Goal: Check status: Check status

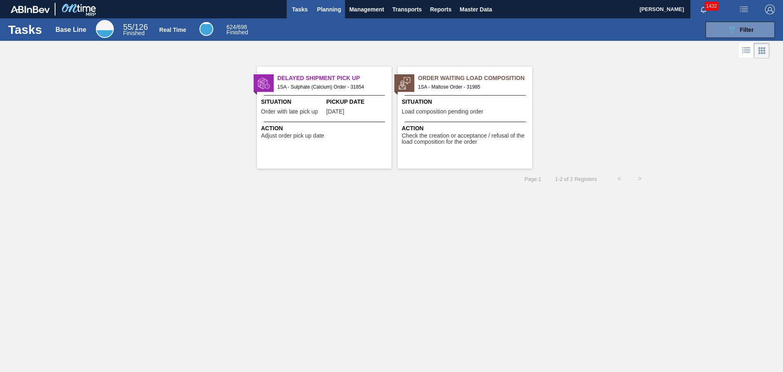
click at [327, 7] on span "Planning" at bounding box center [329, 9] width 24 height 10
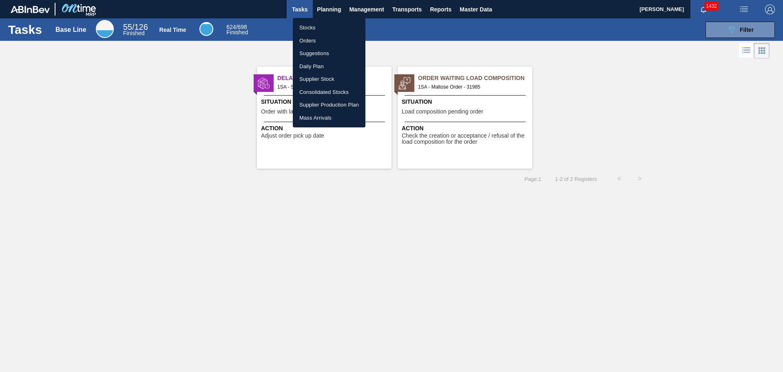
click at [308, 41] on li "Orders" at bounding box center [329, 40] width 73 height 13
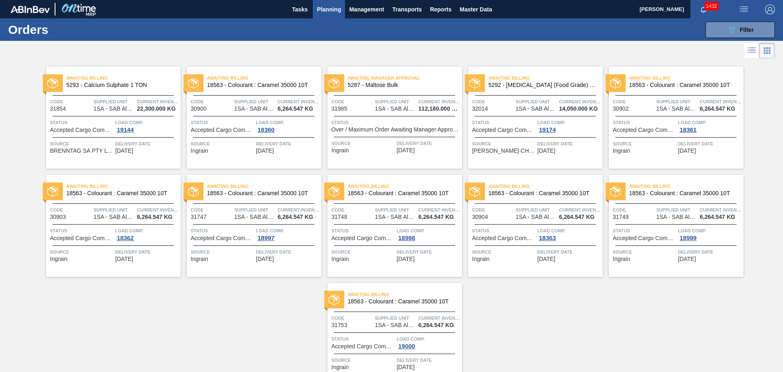
click at [355, 103] on span "Code" at bounding box center [353, 102] width 42 height 8
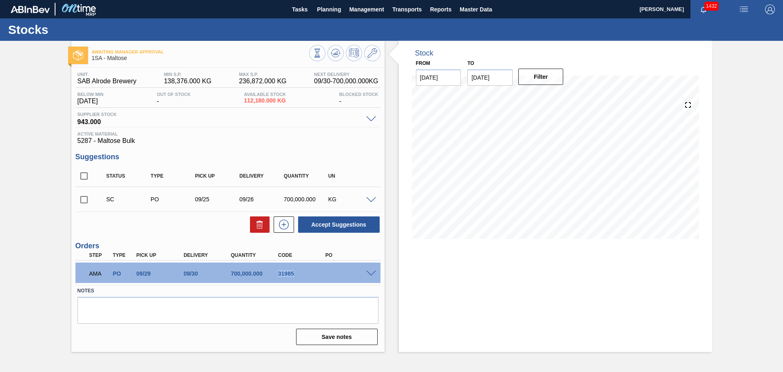
drag, startPoint x: 279, startPoint y: 274, endPoint x: 295, endPoint y: 275, distance: 16.4
click at [295, 275] on div "31985" at bounding box center [302, 273] width 53 height 7
copy div "31985"
click at [368, 272] on span at bounding box center [371, 274] width 10 height 6
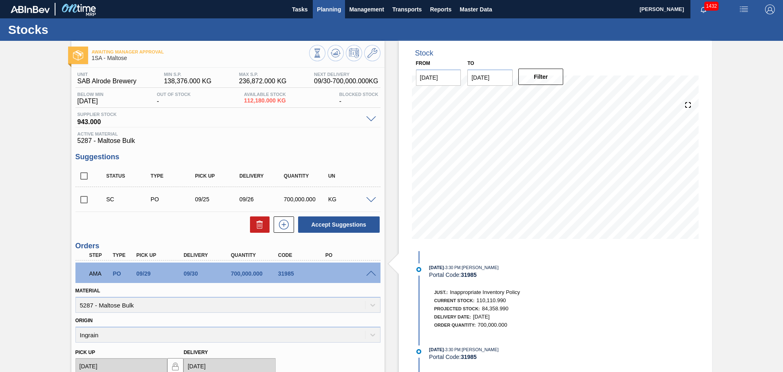
click at [331, 7] on span "Planning" at bounding box center [329, 9] width 24 height 10
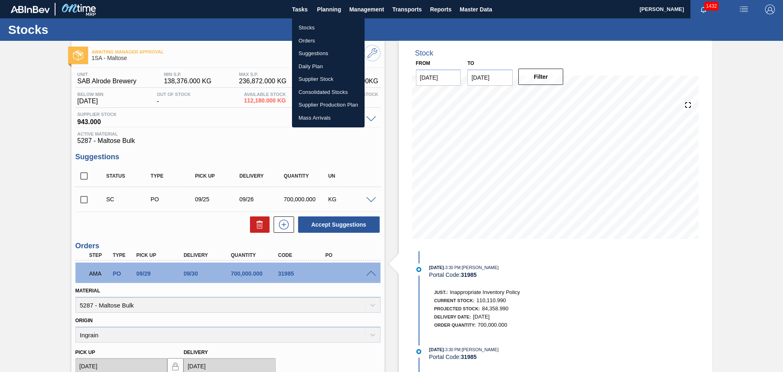
click at [305, 39] on li "Orders" at bounding box center [328, 40] width 73 height 13
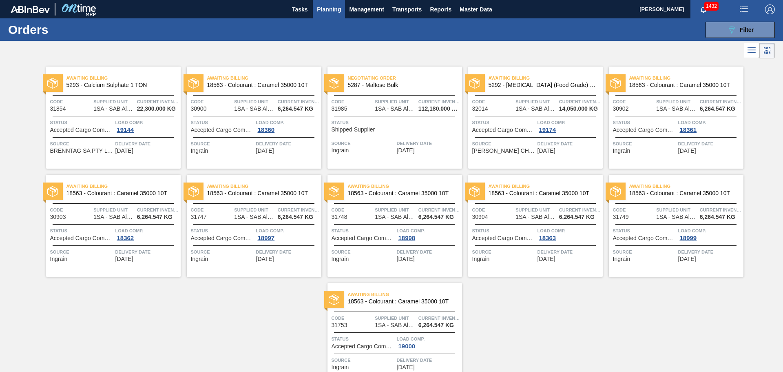
click at [394, 123] on span "Status" at bounding box center [396, 122] width 129 height 8
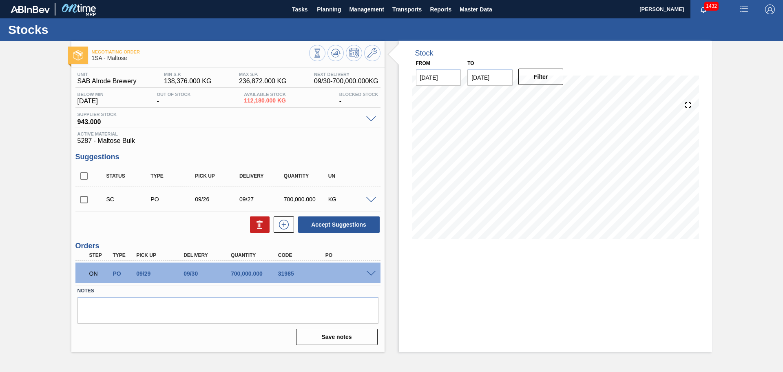
click at [367, 272] on span at bounding box center [371, 274] width 10 height 6
click at [372, 271] on span at bounding box center [371, 274] width 10 height 6
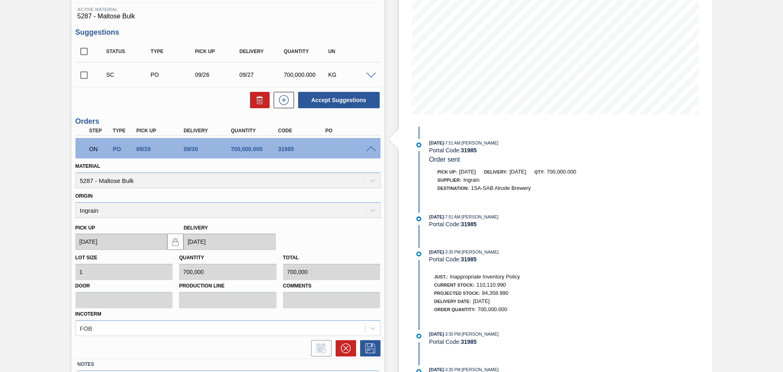
scroll to position [96, 0]
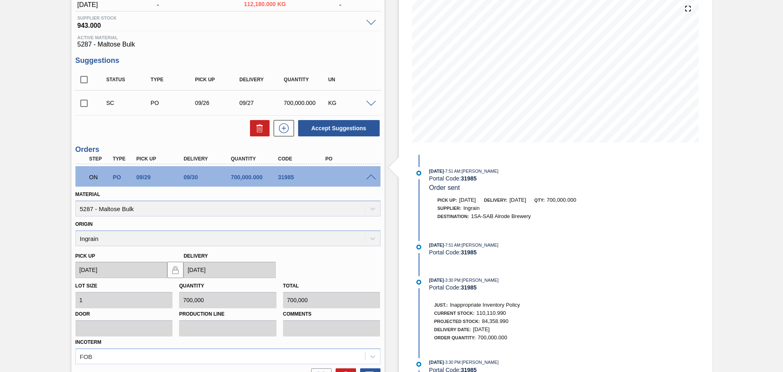
click at [366, 175] on span at bounding box center [371, 177] width 10 height 6
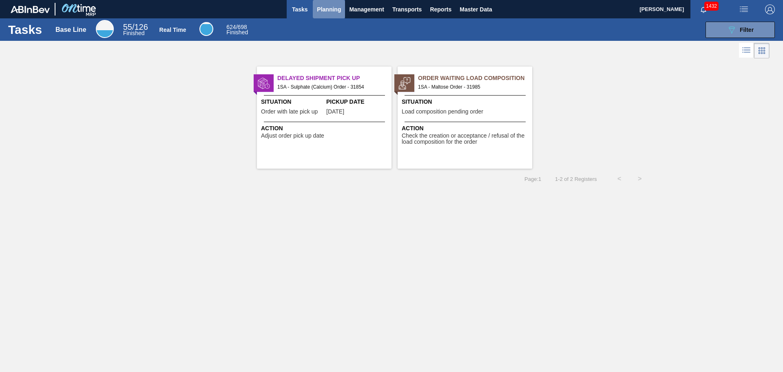
click at [332, 10] on span "Planning" at bounding box center [329, 9] width 24 height 10
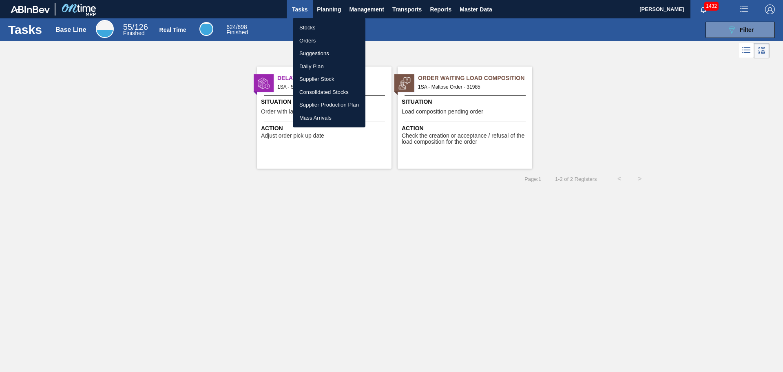
click at [319, 40] on li "Orders" at bounding box center [329, 40] width 73 height 13
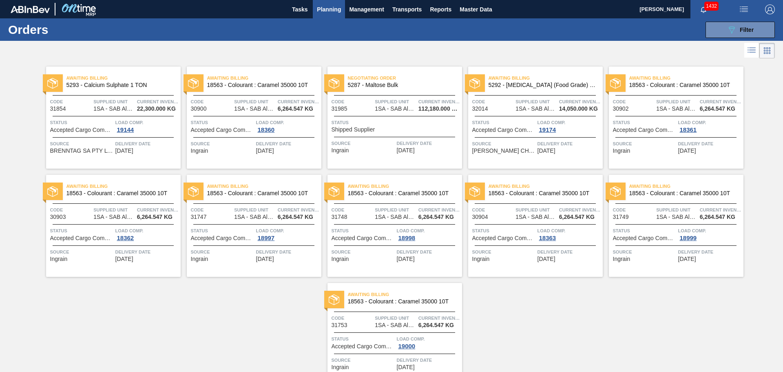
click at [384, 131] on div "Status Shipped Supplier" at bounding box center [396, 125] width 129 height 14
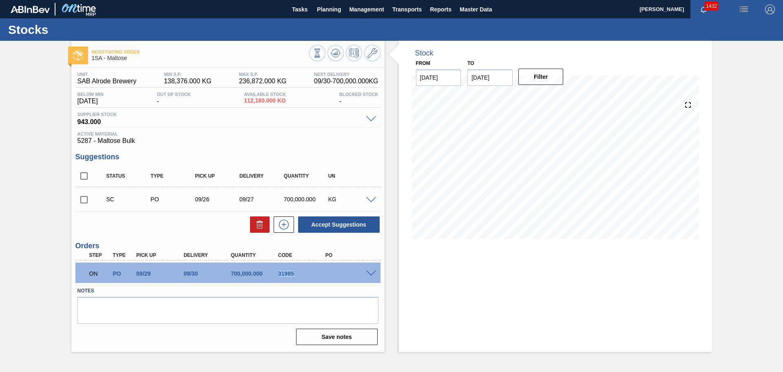
drag, startPoint x: 278, startPoint y: 273, endPoint x: 297, endPoint y: 274, distance: 18.4
click at [297, 274] on div "31985" at bounding box center [302, 273] width 53 height 7
copy div "31985"
